Goal: Information Seeking & Learning: Find specific fact

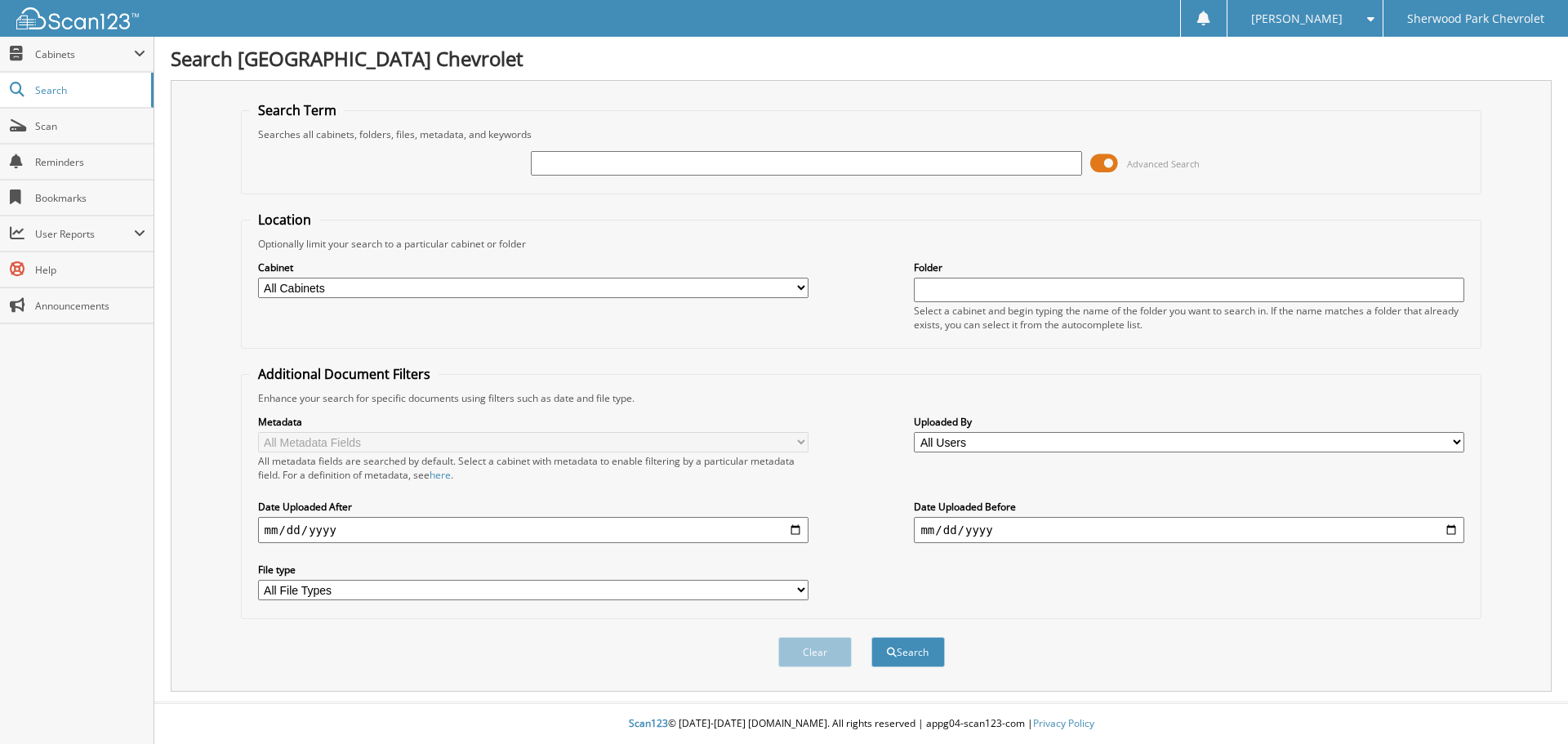
click at [549, 169] on input "text" at bounding box center [805, 164] width 550 height 24
type input "585134"
click at [872, 637] on button "Search" at bounding box center [909, 652] width 73 height 30
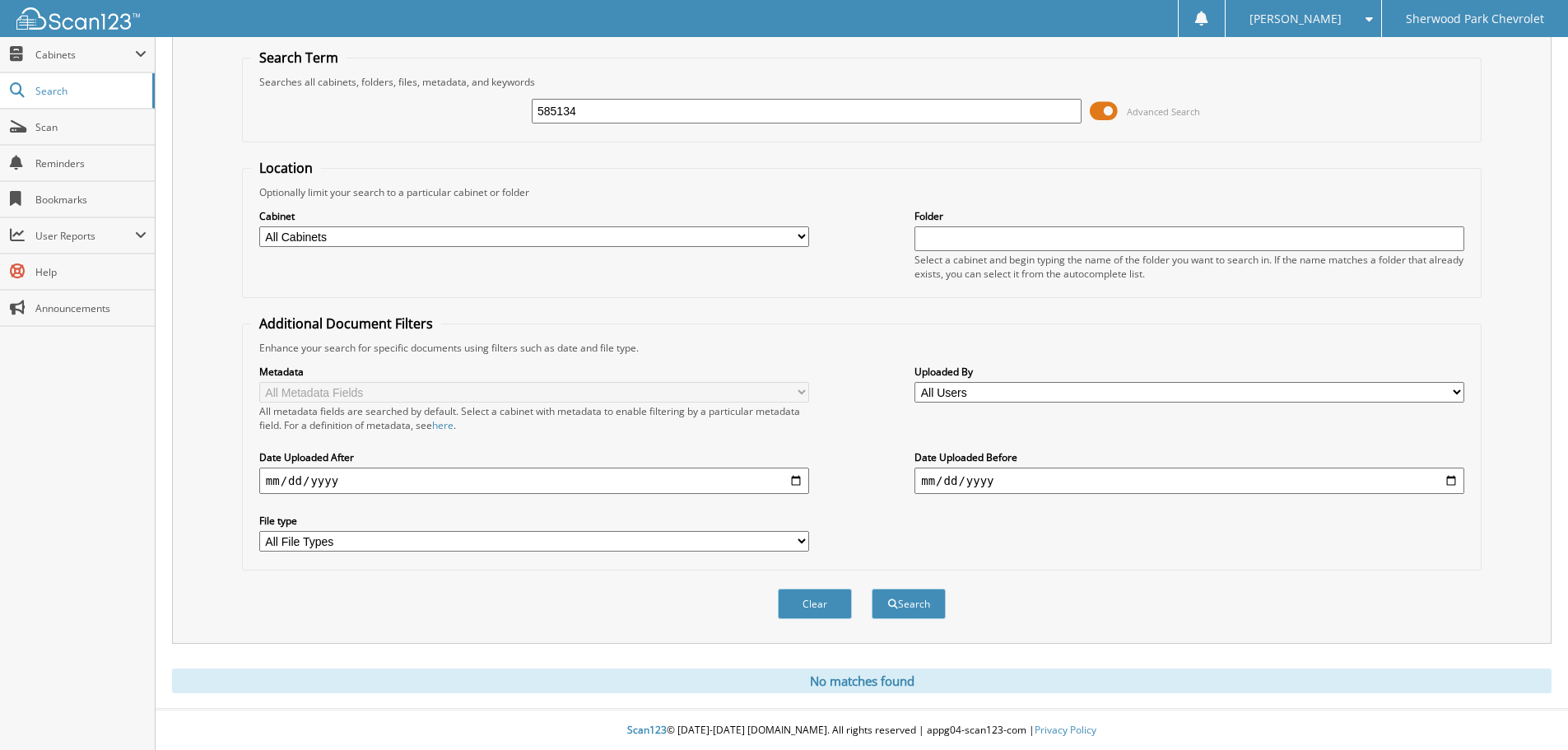
scroll to position [55, 0]
click at [580, 114] on input "585134" at bounding box center [807, 110] width 550 height 25
type input "585160"
click at [872, 588] on button "Search" at bounding box center [909, 603] width 74 height 30
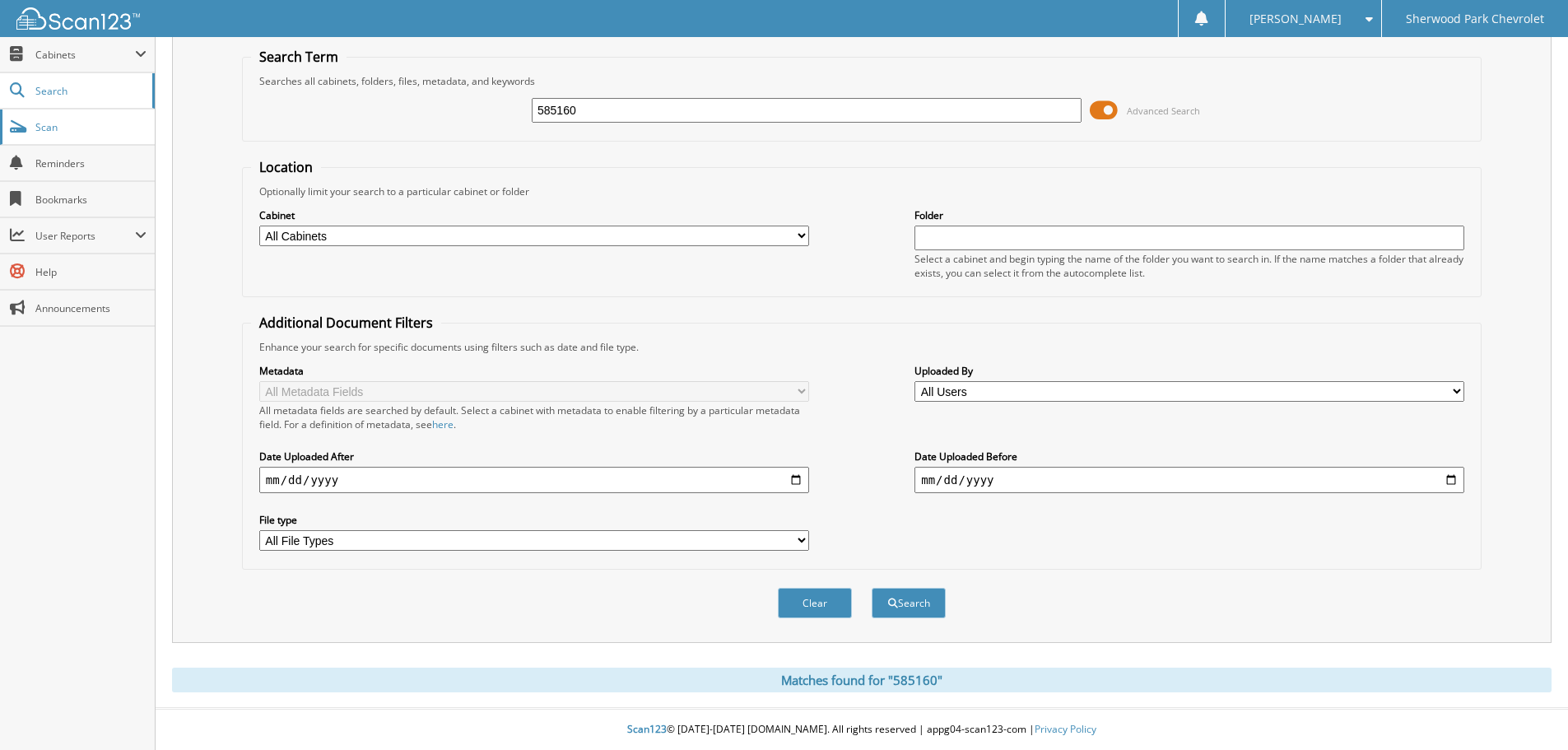
click at [45, 126] on span "Scan" at bounding box center [90, 127] width 111 height 14
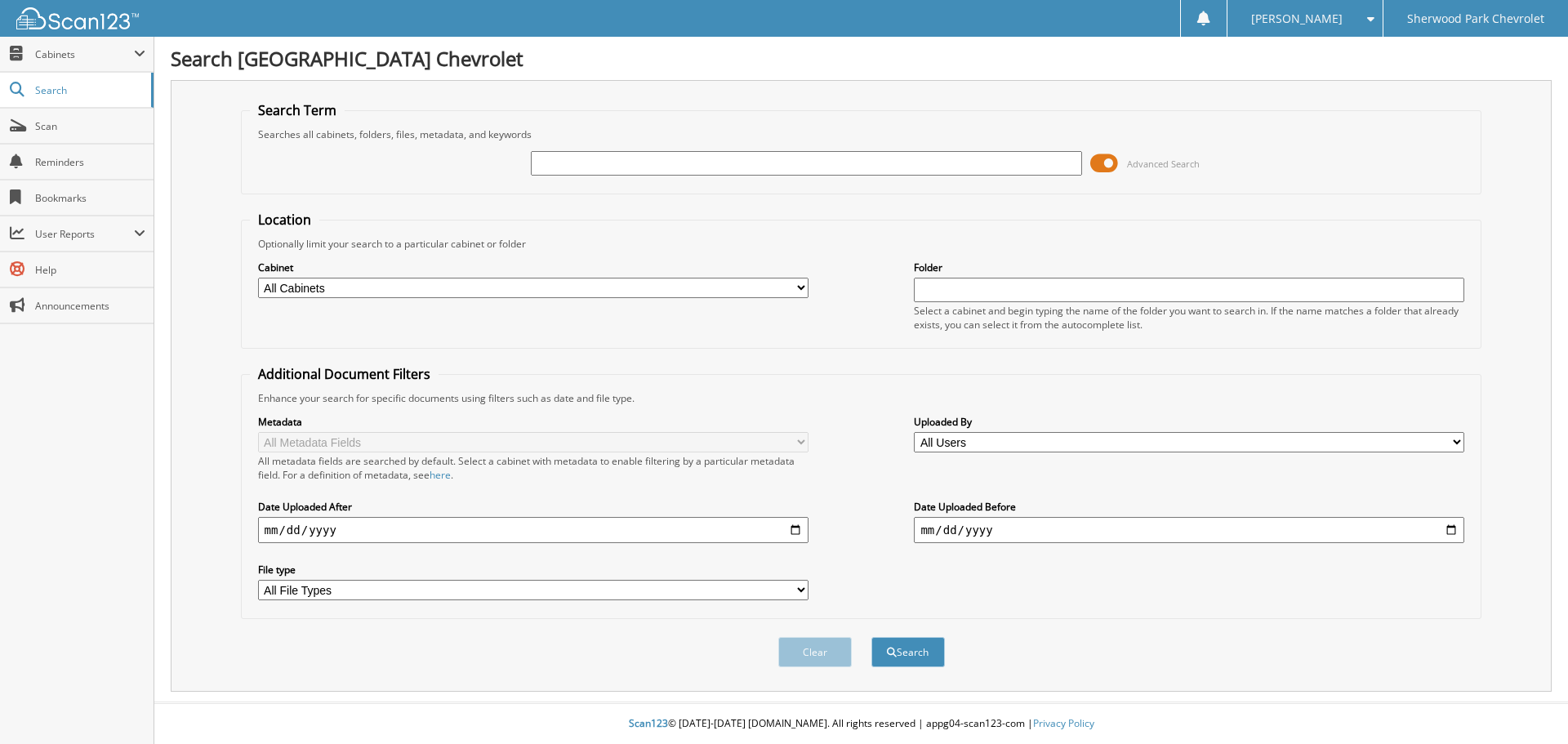
click at [560, 164] on input "text" at bounding box center [805, 164] width 550 height 24
type input "583993"
click at [872, 637] on button "Search" at bounding box center [909, 652] width 73 height 30
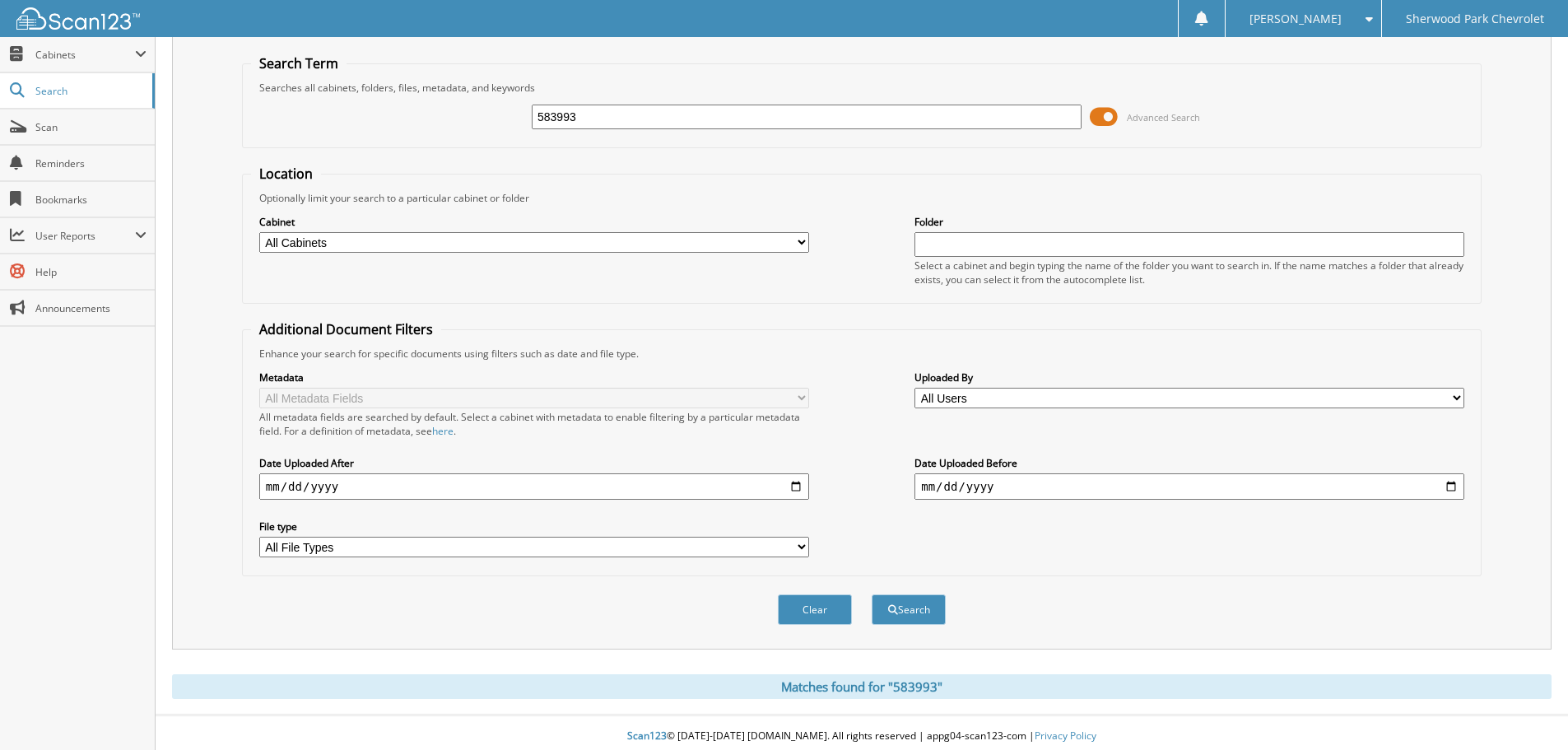
scroll to position [55, 0]
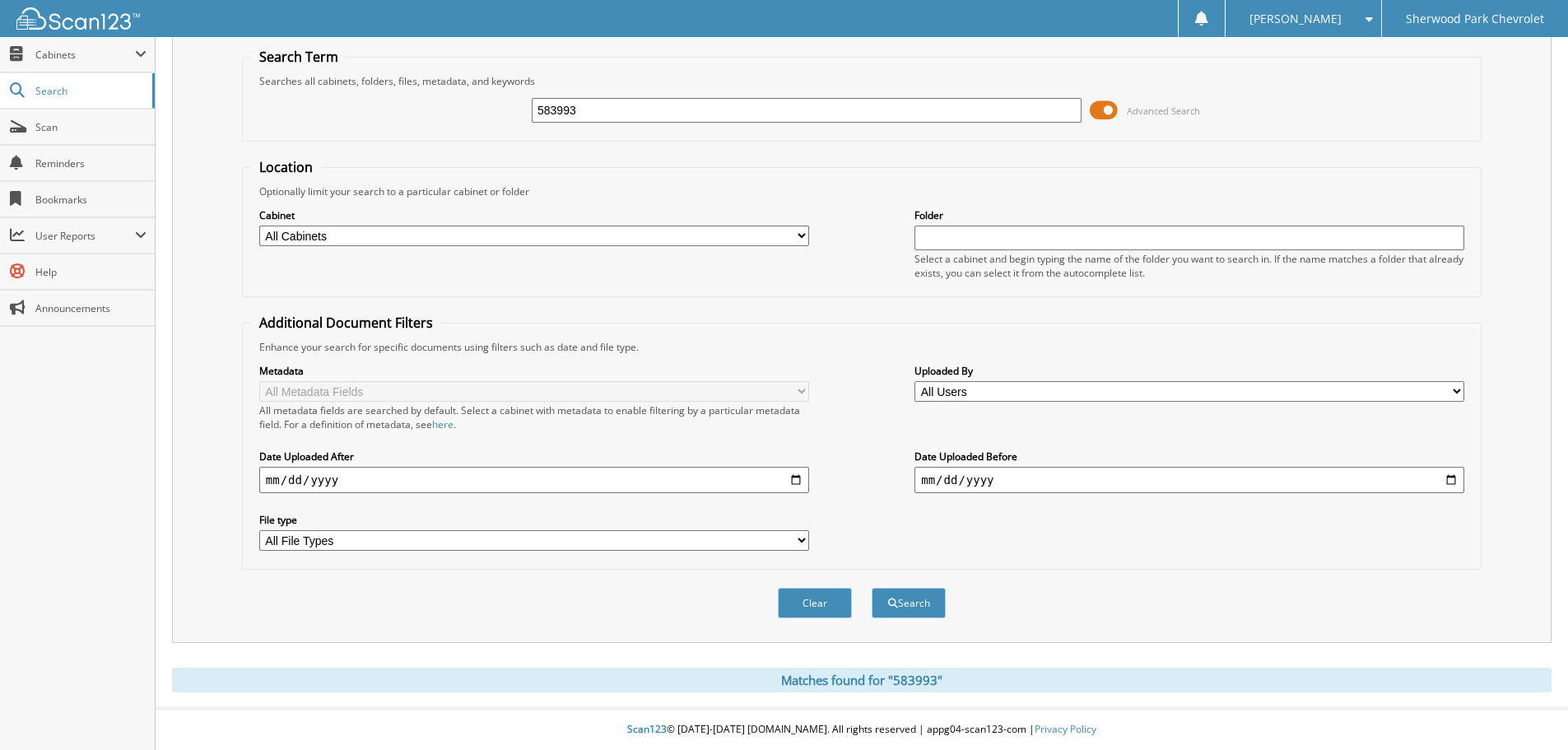
click at [582, 103] on input "583993" at bounding box center [807, 110] width 550 height 25
type input "584155"
click at [872, 588] on button "Search" at bounding box center [909, 603] width 74 height 30
